Goal: Find specific page/section: Find specific page/section

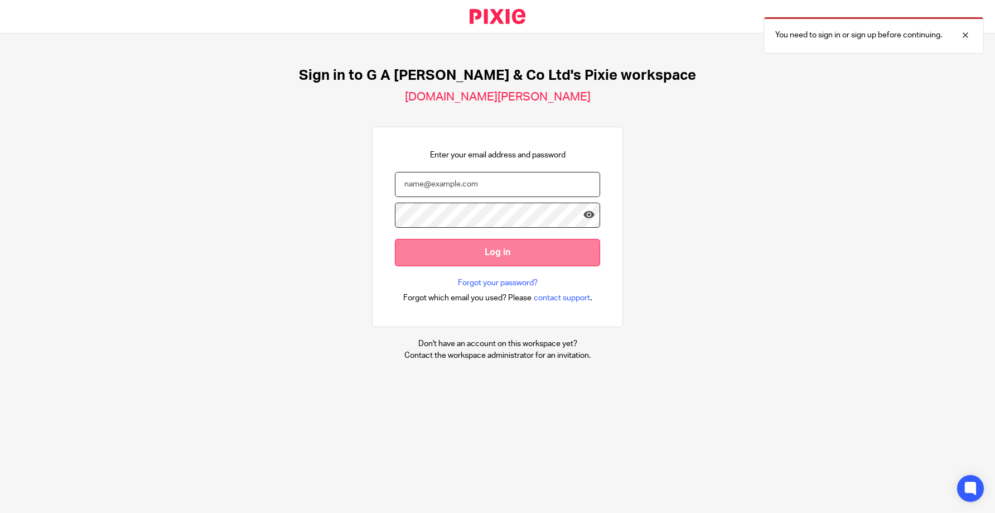
type input "[PERSON_NAME][EMAIL_ADDRESS][DOMAIN_NAME]"
click at [487, 245] on input "Log in" at bounding box center [497, 252] width 205 height 27
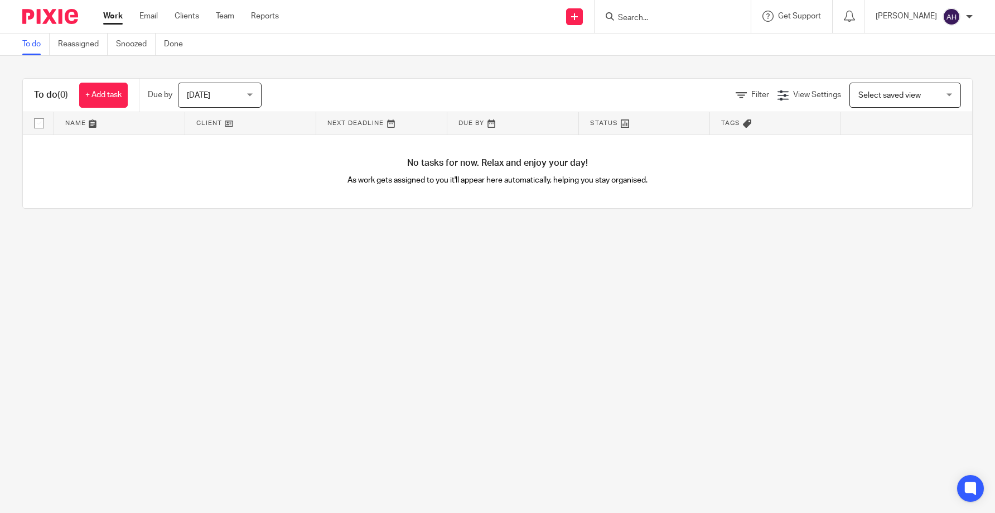
click at [638, 21] on input "Search" at bounding box center [667, 18] width 100 height 10
type input "f"
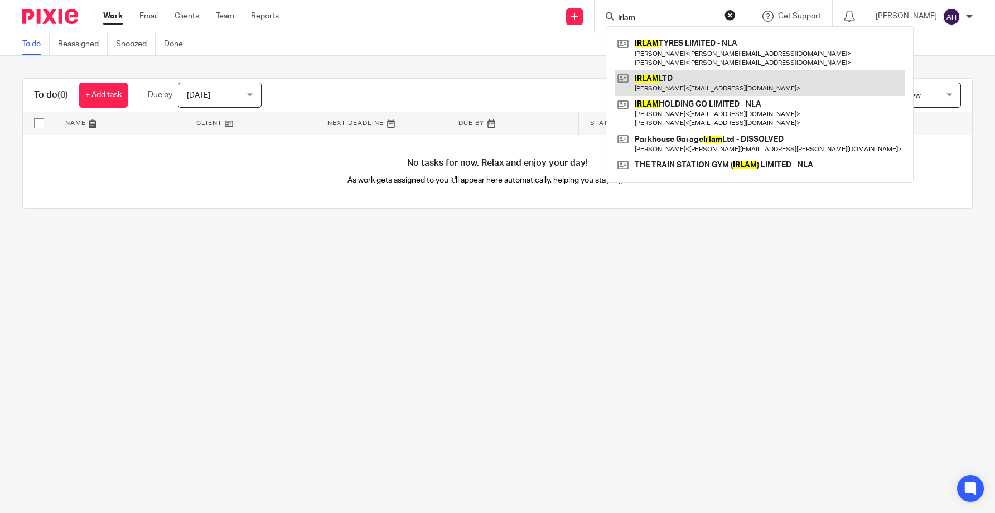
type input "irlam"
click at [676, 84] on link at bounding box center [760, 83] width 290 height 26
